Goal: Task Accomplishment & Management: Manage account settings

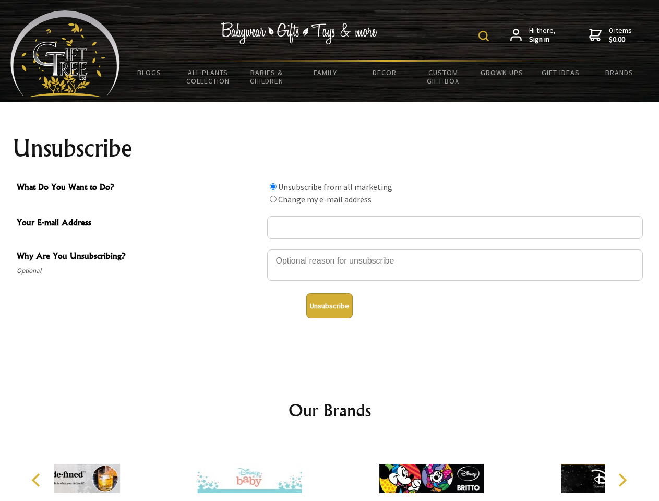
click at [485, 36] on img at bounding box center [483, 36] width 10 height 10
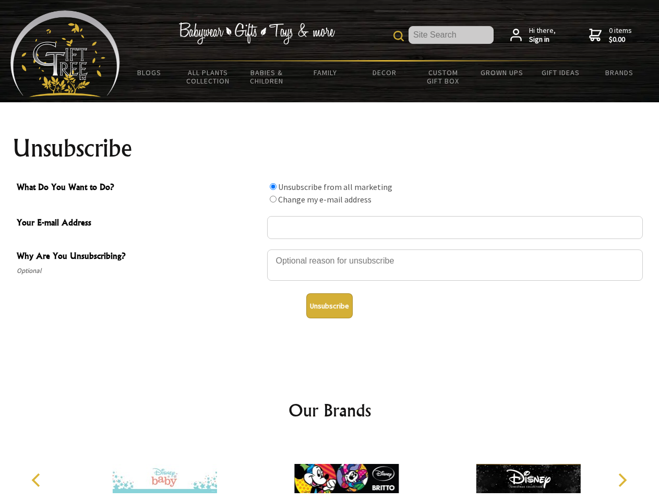
click at [330, 249] on div at bounding box center [455, 266] width 376 height 37
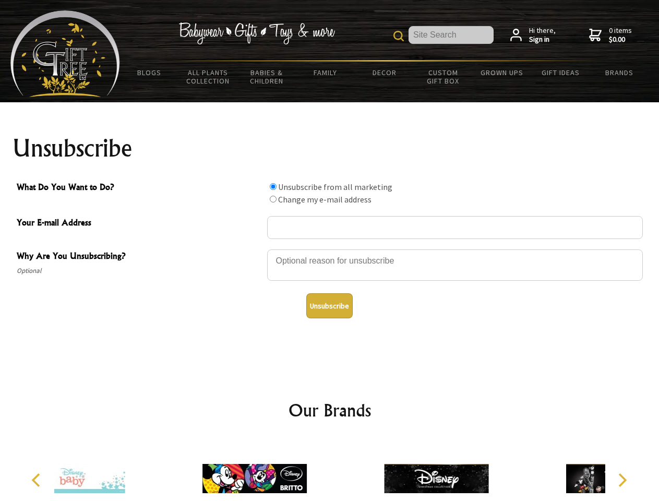
click at [273, 186] on input "What Do You Want to Do?" at bounding box center [273, 186] width 7 height 7
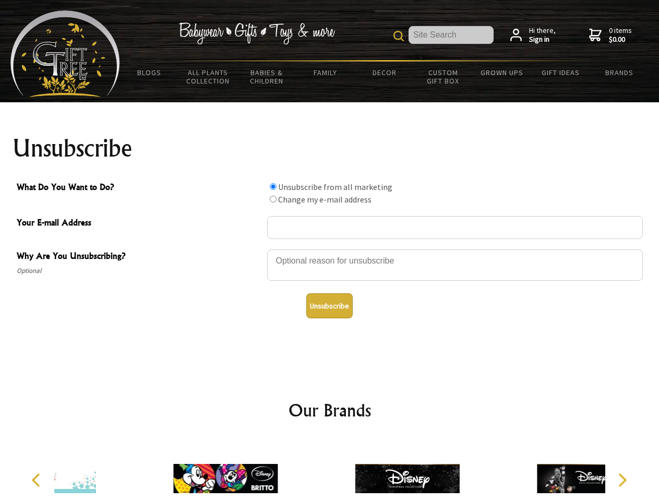
click at [273, 199] on input "What Do You Want to Do?" at bounding box center [273, 199] width 7 height 7
radio input "true"
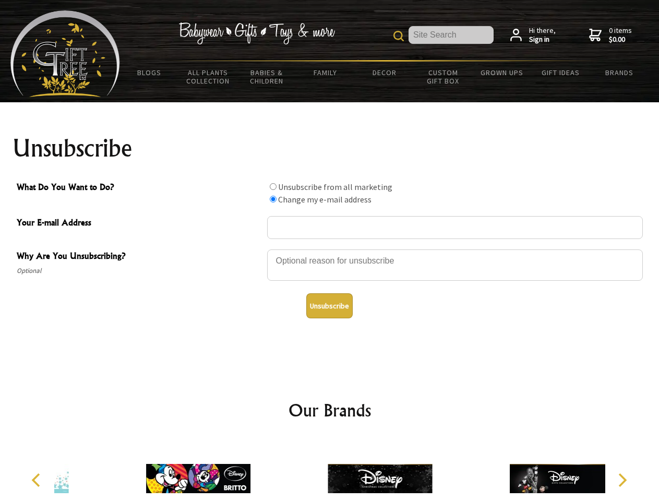
click at [329, 306] on button "Unsubscribe" at bounding box center [329, 305] width 46 height 25
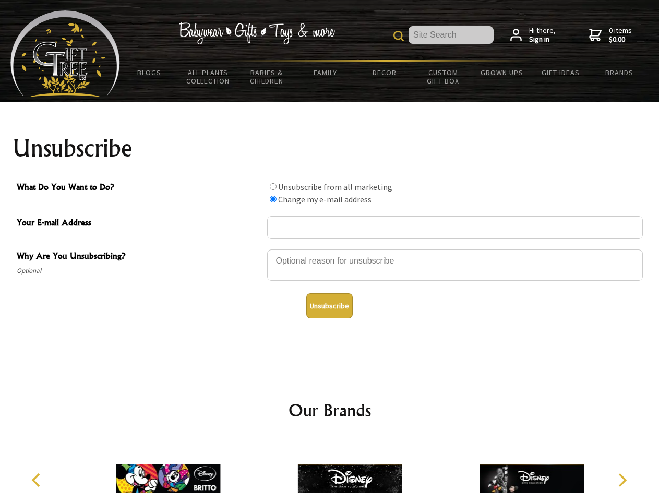
click at [330, 470] on img at bounding box center [350, 478] width 104 height 78
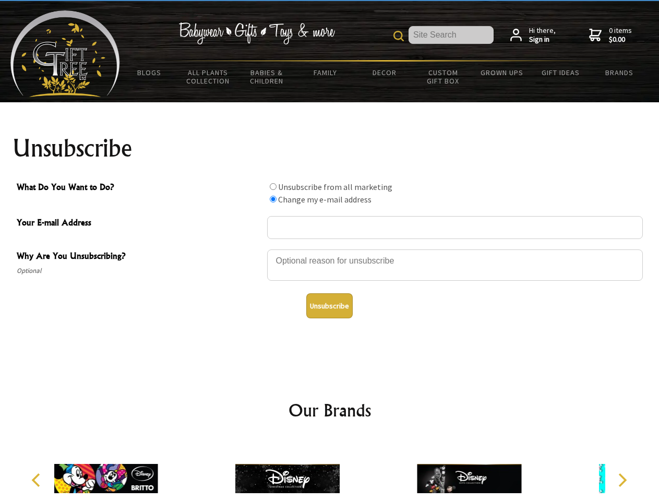
click at [38, 480] on icon "Previous" at bounding box center [37, 480] width 14 height 14
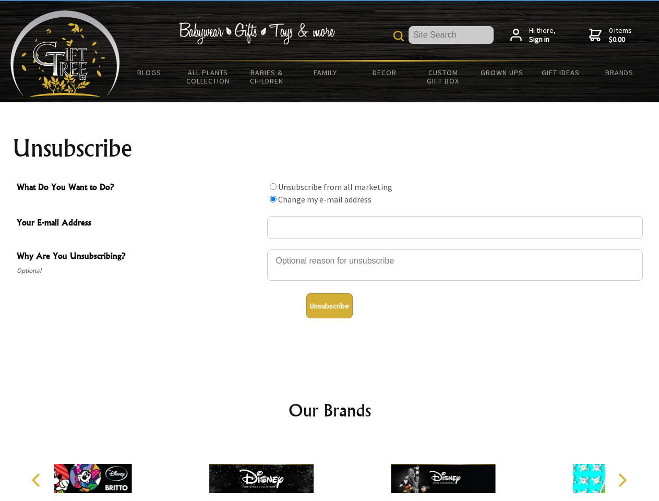
click at [622, 480] on icon "Next" at bounding box center [622, 480] width 14 height 14
